Goal: Task Accomplishment & Management: Complete application form

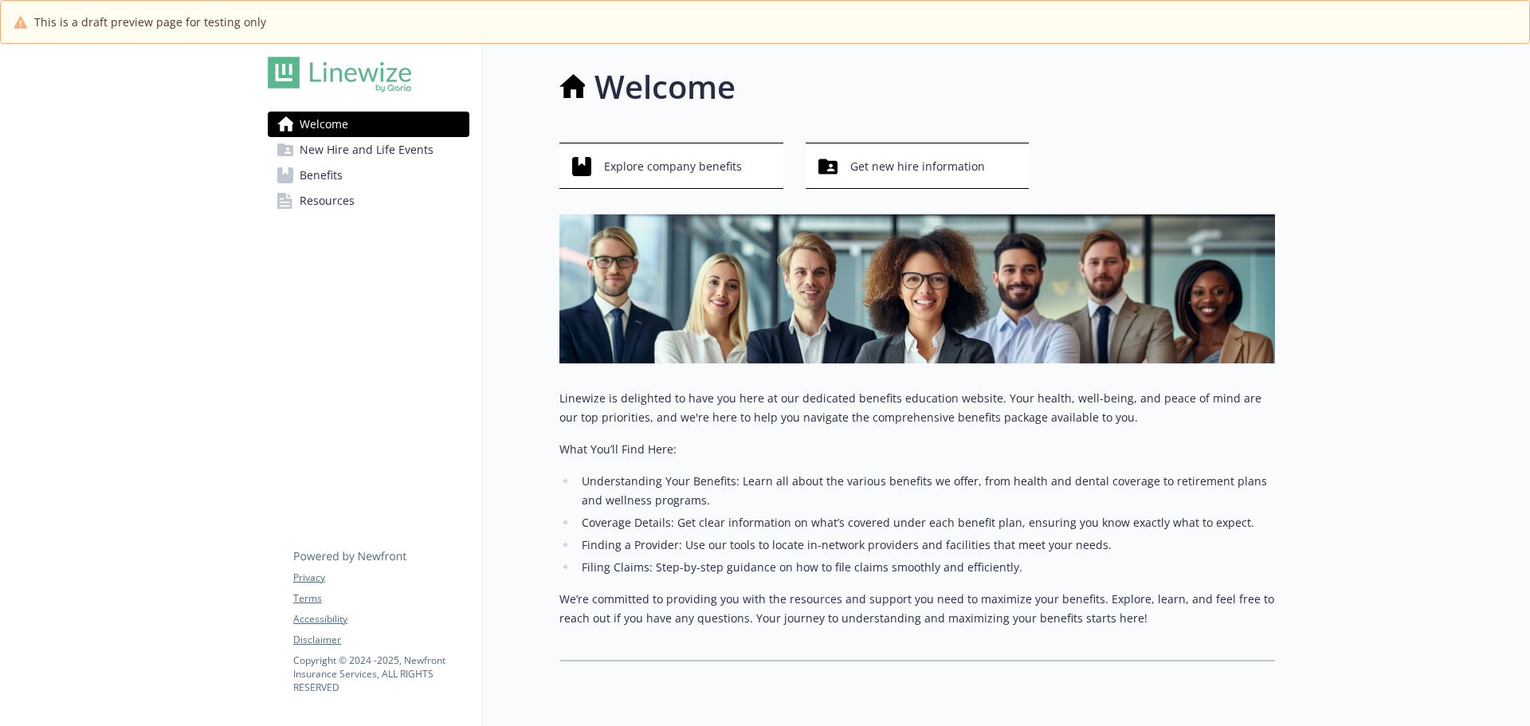
click at [375, 150] on span "New Hire and Life Events" at bounding box center [367, 150] width 134 height 26
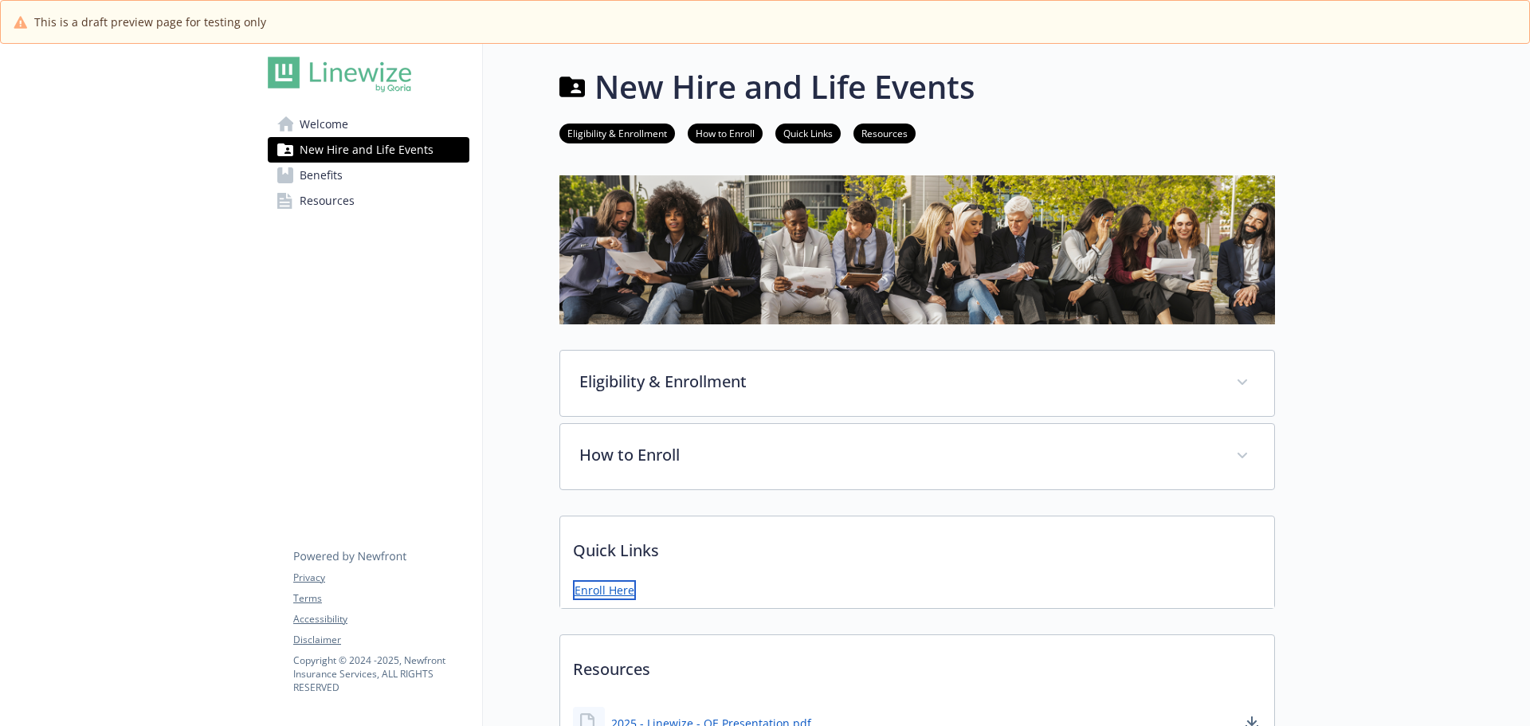
click at [618, 592] on link "Enroll Here" at bounding box center [604, 590] width 63 height 20
